Goal: Task Accomplishment & Management: Use online tool/utility

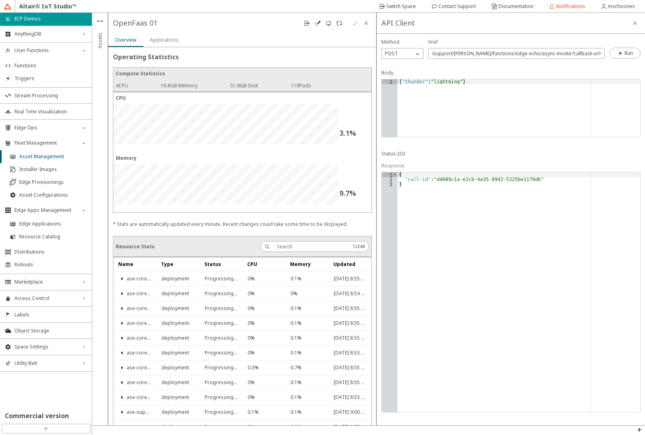
scroll to position [0, 4]
click at [412, 81] on div "{ "thunder" : "lightning" }" at bounding box center [519, 112] width 243 height 67
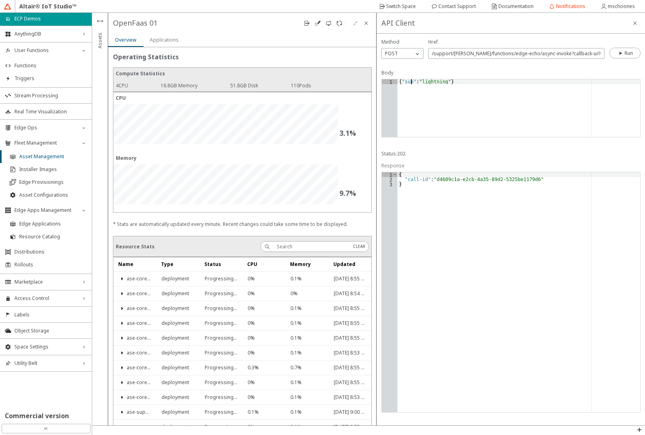
click at [428, 79] on div "{"sun":"lightning"} 1 { "sun" : "lightning" } XXXXXXXXXXXXXXXXXXXXXXXXXXXXXXXXX…" at bounding box center [511, 108] width 259 height 59
click at [427, 83] on div "{ "sun" : "lightning" }" at bounding box center [519, 112] width 243 height 67
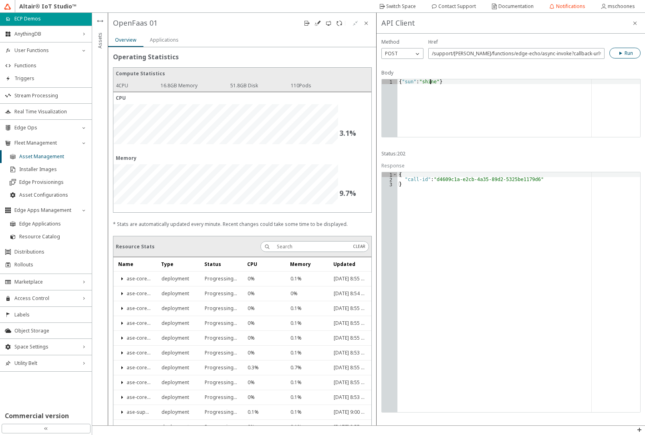
type textarea "{"sun":"shine"}"
click at [0, 0] on slot "Run" at bounding box center [0, 0] width 0 height 0
click at [367, 25] on iron-icon at bounding box center [366, 23] width 6 height 6
